Goal: Transaction & Acquisition: Obtain resource

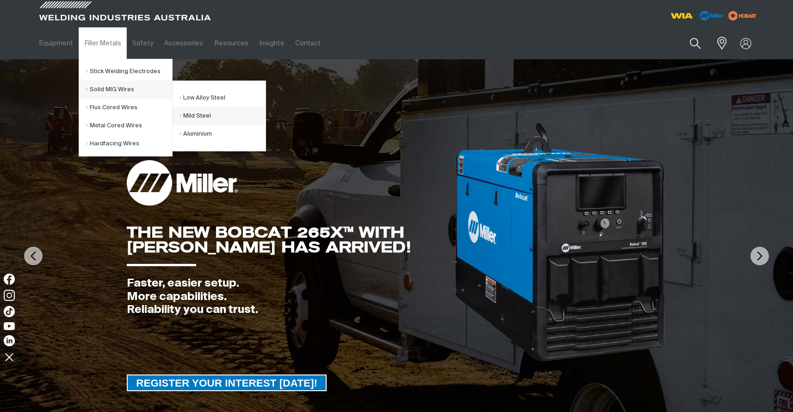
click at [209, 118] on link "Mild Steel" at bounding box center [223, 116] width 86 height 18
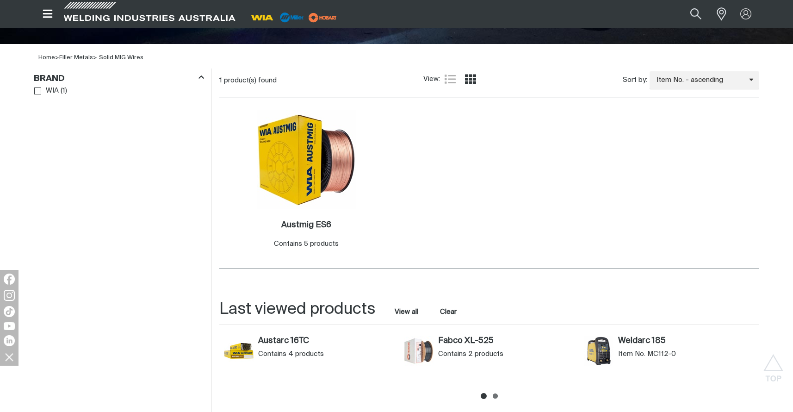
scroll to position [249, 0]
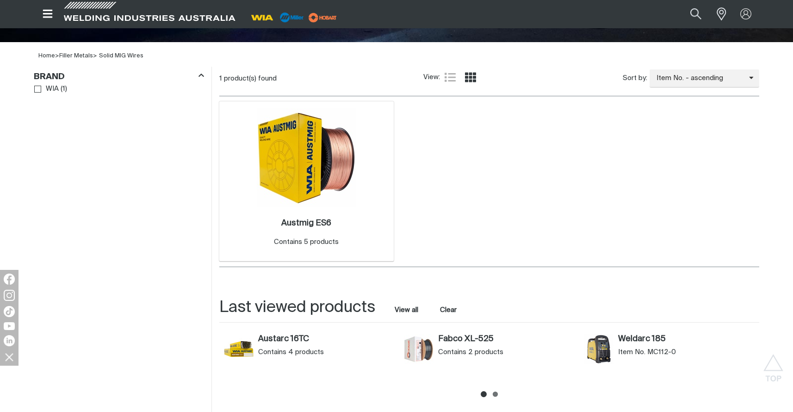
click at [312, 173] on img at bounding box center [306, 157] width 99 height 99
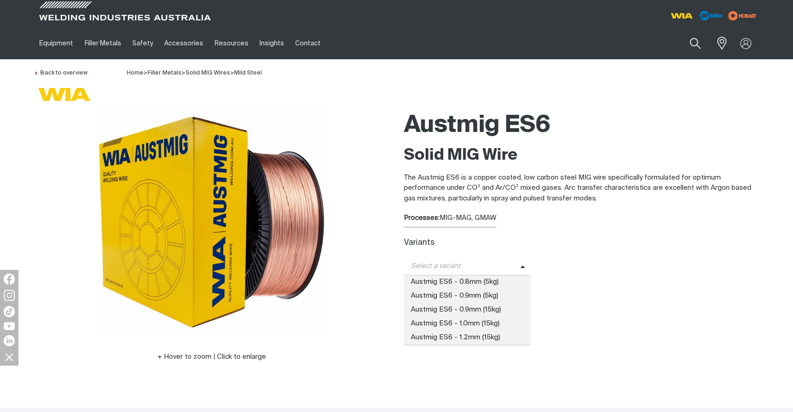
click at [435, 263] on span "Select a variant" at bounding box center [462, 266] width 117 height 11
click at [443, 291] on span "Austmig ES6 - 0.9mm (5kg)" at bounding box center [467, 296] width 127 height 14
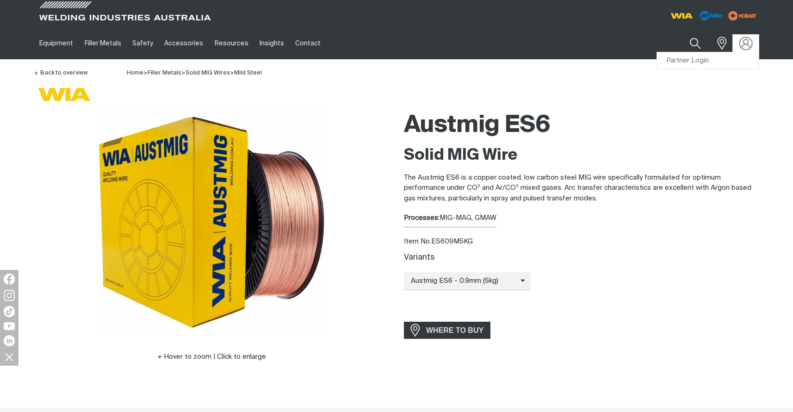
click at [743, 48] on img at bounding box center [746, 43] width 13 height 13
click at [700, 61] on link "Partner Login" at bounding box center [708, 60] width 102 height 17
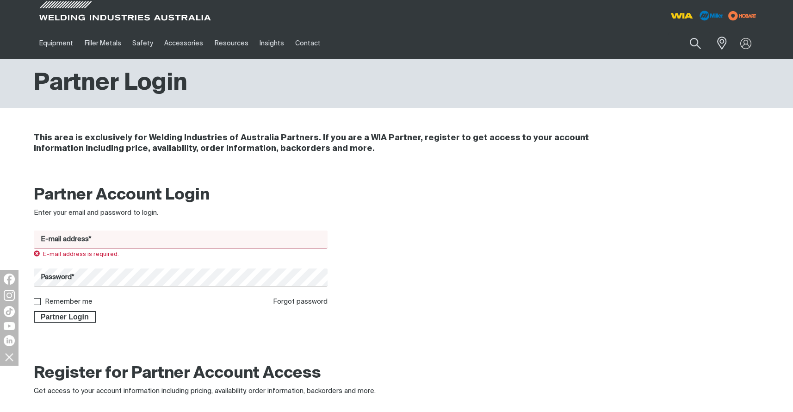
type input "[EMAIL_ADDRESS][DOMAIN_NAME]"
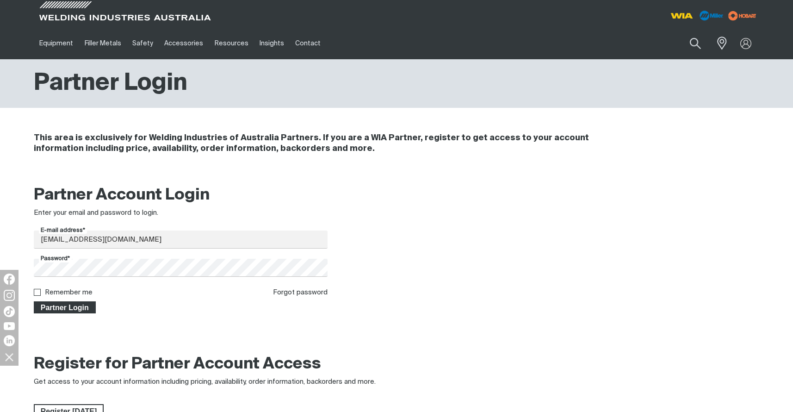
click at [82, 306] on span "Partner Login" at bounding box center [65, 307] width 60 height 12
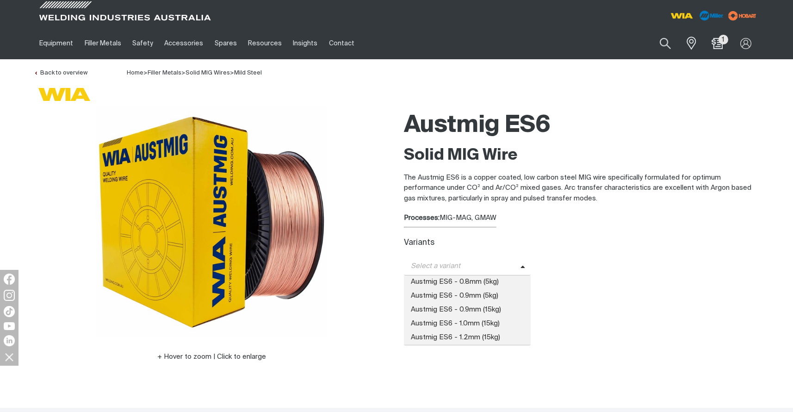
click at [444, 268] on span "Select a variant" at bounding box center [462, 266] width 117 height 11
click at [454, 291] on span "Austmig ES6 - 0.9mm (5kg)" at bounding box center [467, 296] width 127 height 14
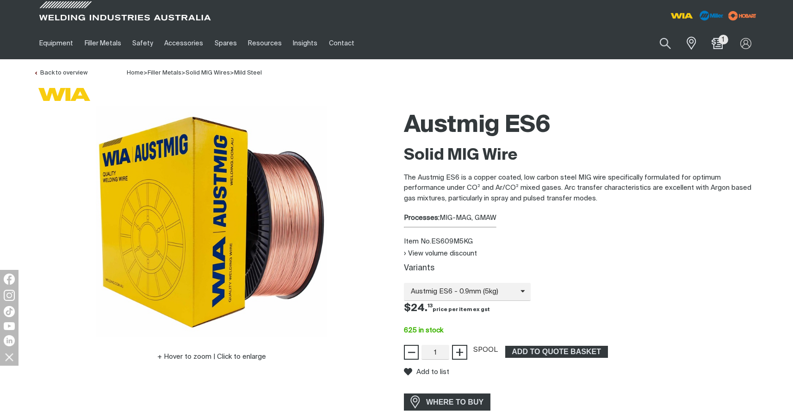
click at [584, 269] on div "Variants" at bounding box center [582, 269] width 356 height 10
click at [521, 290] on icon at bounding box center [523, 290] width 5 height 7
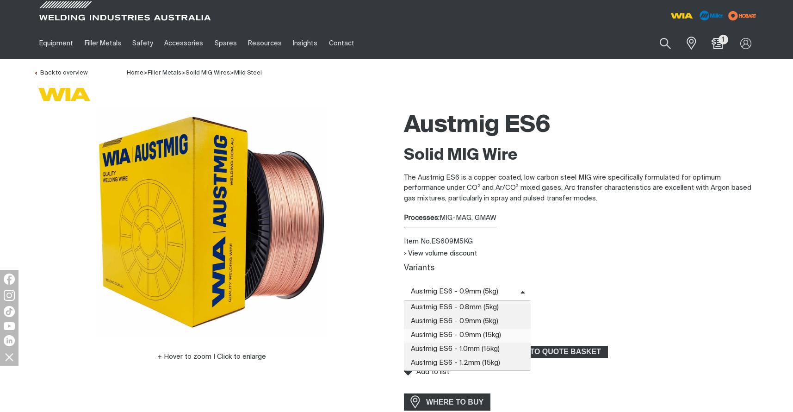
click at [512, 336] on span "Austmig ES6 - 0.9mm (15kg)" at bounding box center [467, 336] width 127 height 14
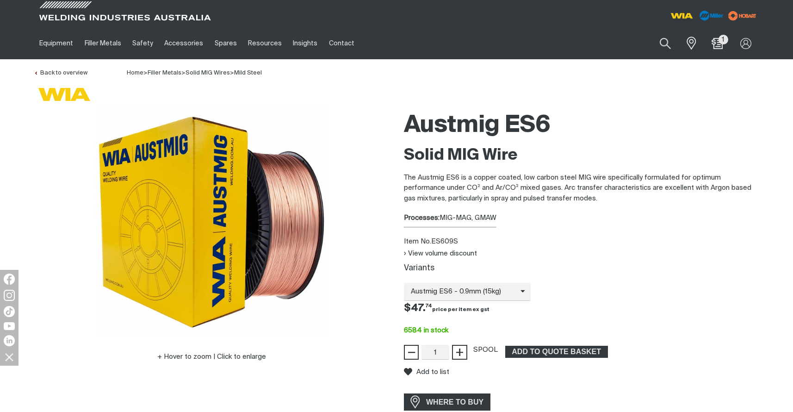
click at [535, 232] on div "Austmig ES6 Solid MIG Wire The Austmig ES6 is a copper coated, low carbon steel…" at bounding box center [582, 260] width 356 height 309
drag, startPoint x: 462, startPoint y: 243, endPoint x: 434, endPoint y: 243, distance: 27.3
click at [434, 243] on div "Item No. ES609S" at bounding box center [582, 242] width 356 height 11
click at [464, 356] on span "+" at bounding box center [460, 352] width 9 height 16
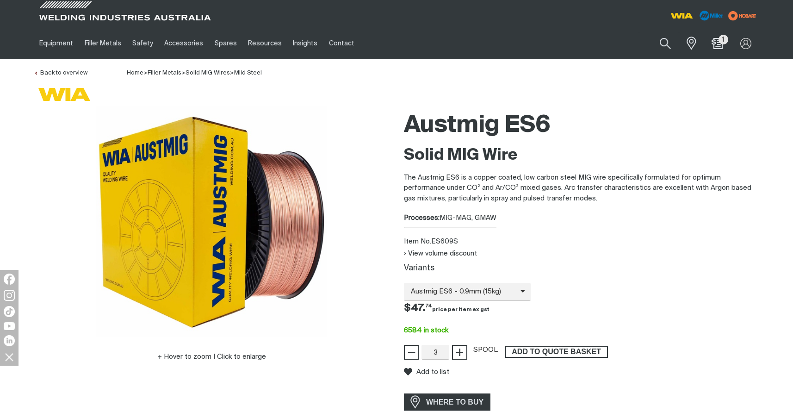
click at [576, 346] on span "ADD TO QUOTE BASKET" at bounding box center [556, 352] width 101 height 12
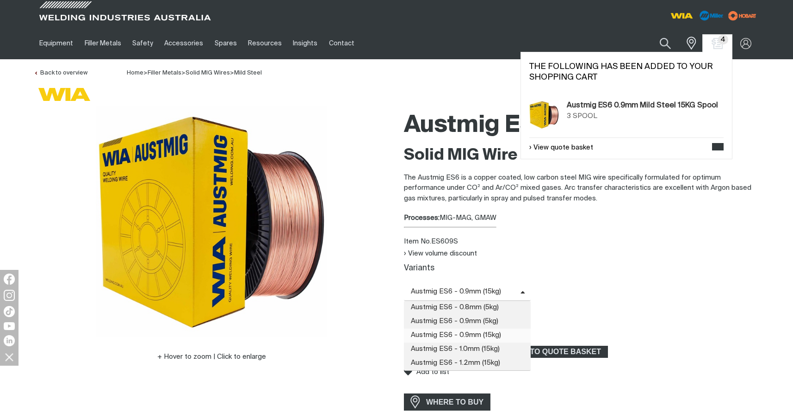
click at [523, 292] on icon at bounding box center [523, 292] width 5 height 7
click at [498, 362] on span "Austmig ES6 - 1.2mm (15kg)" at bounding box center [467, 363] width 127 height 14
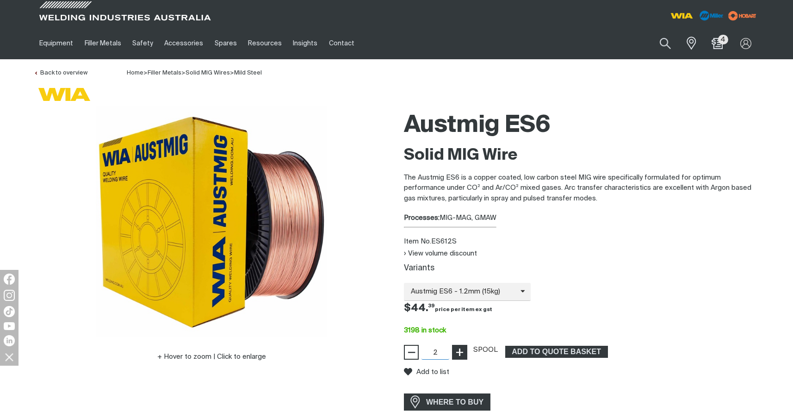
click at [457, 349] on span "+" at bounding box center [460, 352] width 9 height 16
type input "3"
click at [457, 349] on span "+" at bounding box center [460, 352] width 9 height 16
click at [537, 347] on span "ADD TO QUOTE BASKET" at bounding box center [556, 352] width 101 height 12
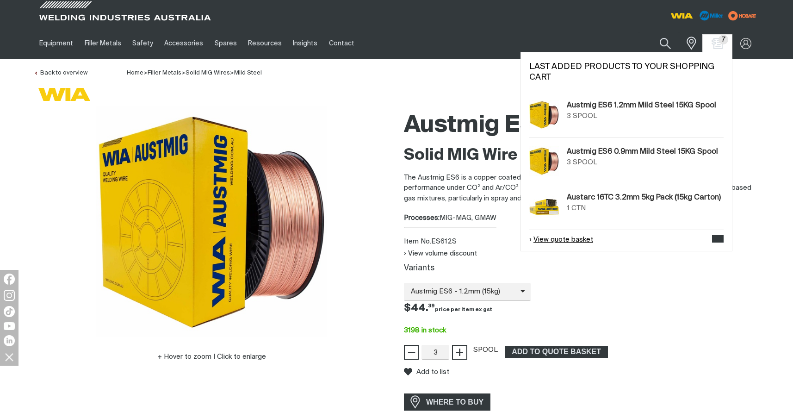
click at [578, 245] on link "View quote basket" at bounding box center [562, 240] width 64 height 11
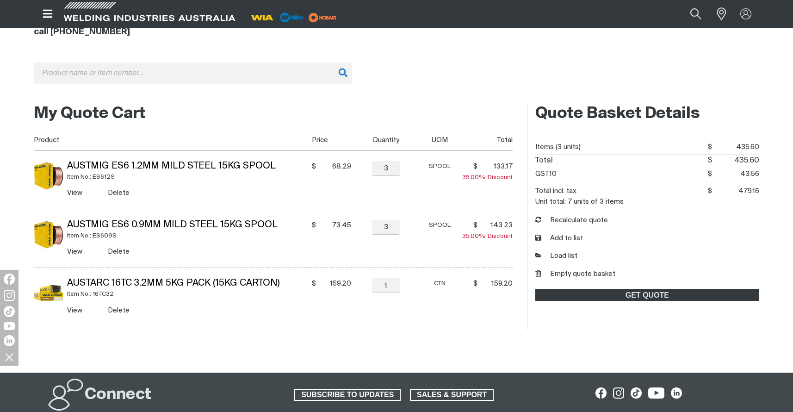
scroll to position [124, 0]
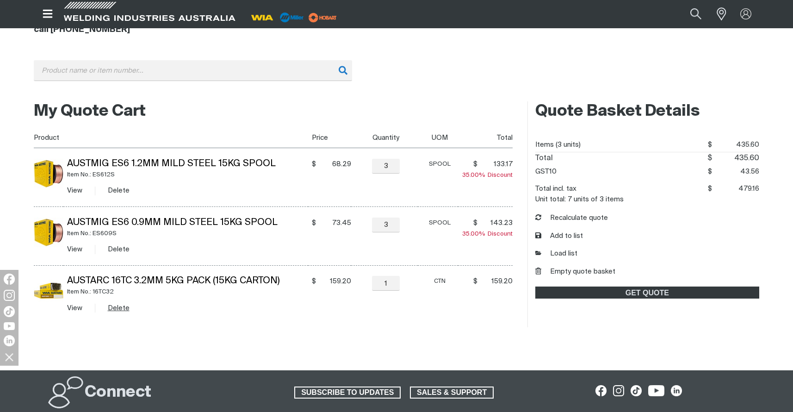
click at [128, 313] on button "Delete" at bounding box center [119, 308] width 22 height 11
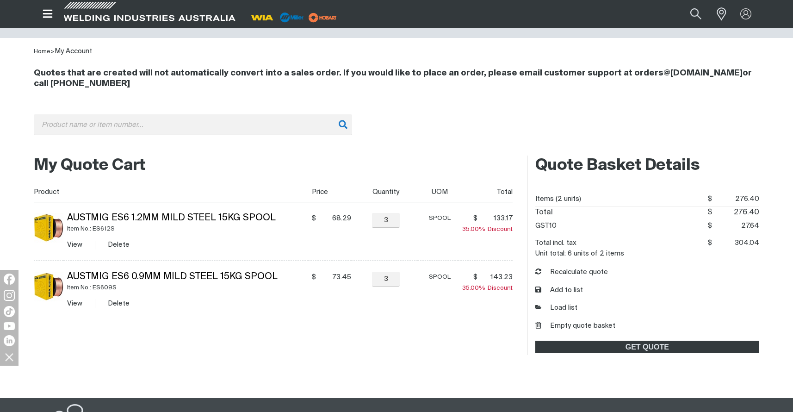
scroll to position [69, 0]
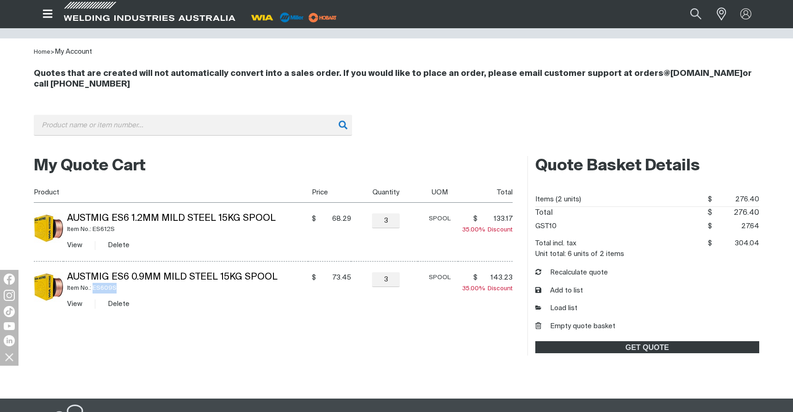
drag, startPoint x: 118, startPoint y: 290, endPoint x: 93, endPoint y: 291, distance: 24.6
click at [93, 291] on div "Item No.: ES609S" at bounding box center [188, 288] width 242 height 11
copy div "ES609S"
drag, startPoint x: 279, startPoint y: 277, endPoint x: 67, endPoint y: 275, distance: 211.6
click at [67, 275] on td "Austmig ES6 0.9mm Mild Steel 15KG Spool Item No.: ES609S View Delete" at bounding box center [185, 291] width 245 height 58
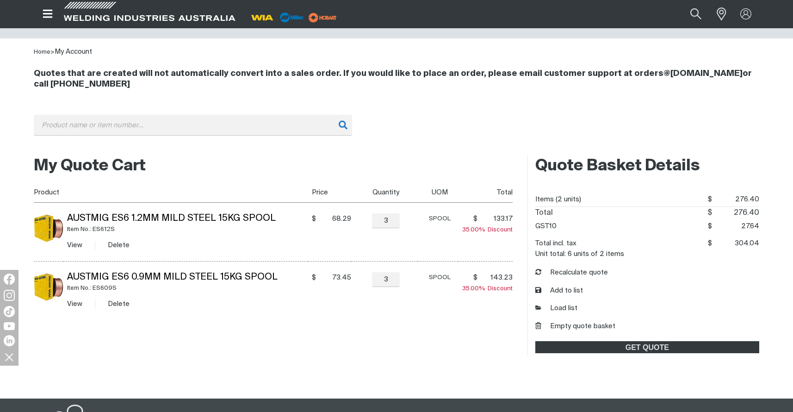
click at [212, 357] on div "My Quote Cart You made changes to your shopping cart. Please recalculate to get…" at bounding box center [396, 256] width 741 height 212
drag, startPoint x: 120, startPoint y: 229, endPoint x: 93, endPoint y: 229, distance: 27.3
click at [93, 229] on div "Item No.: ES612S" at bounding box center [188, 229] width 242 height 11
copy div "ES612S"
